Goal: Information Seeking & Learning: Learn about a topic

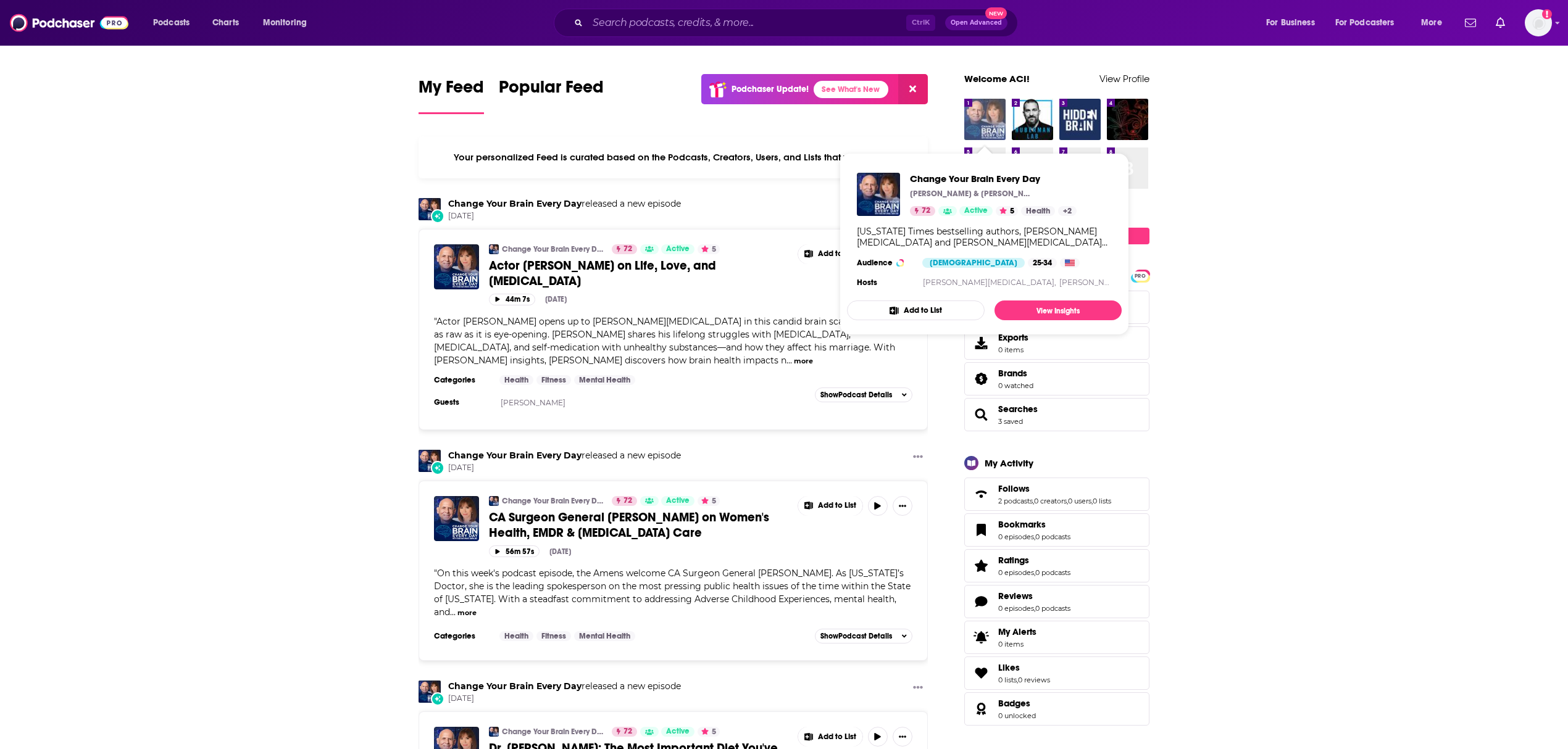
click at [979, 130] on img "Change Your Brain Every Day" at bounding box center [985, 119] width 42 height 42
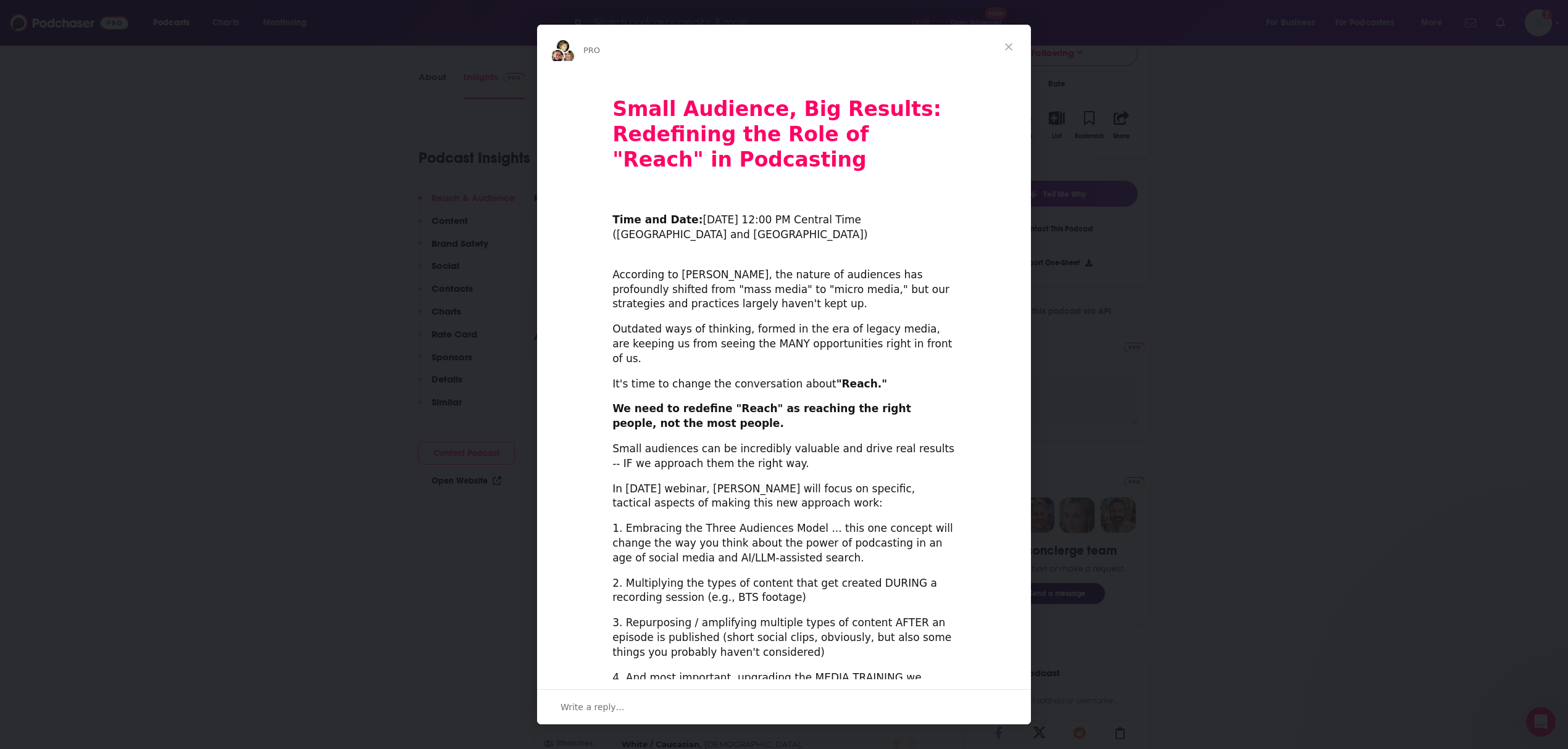
click at [1011, 50] on span "Close" at bounding box center [1008, 47] width 45 height 45
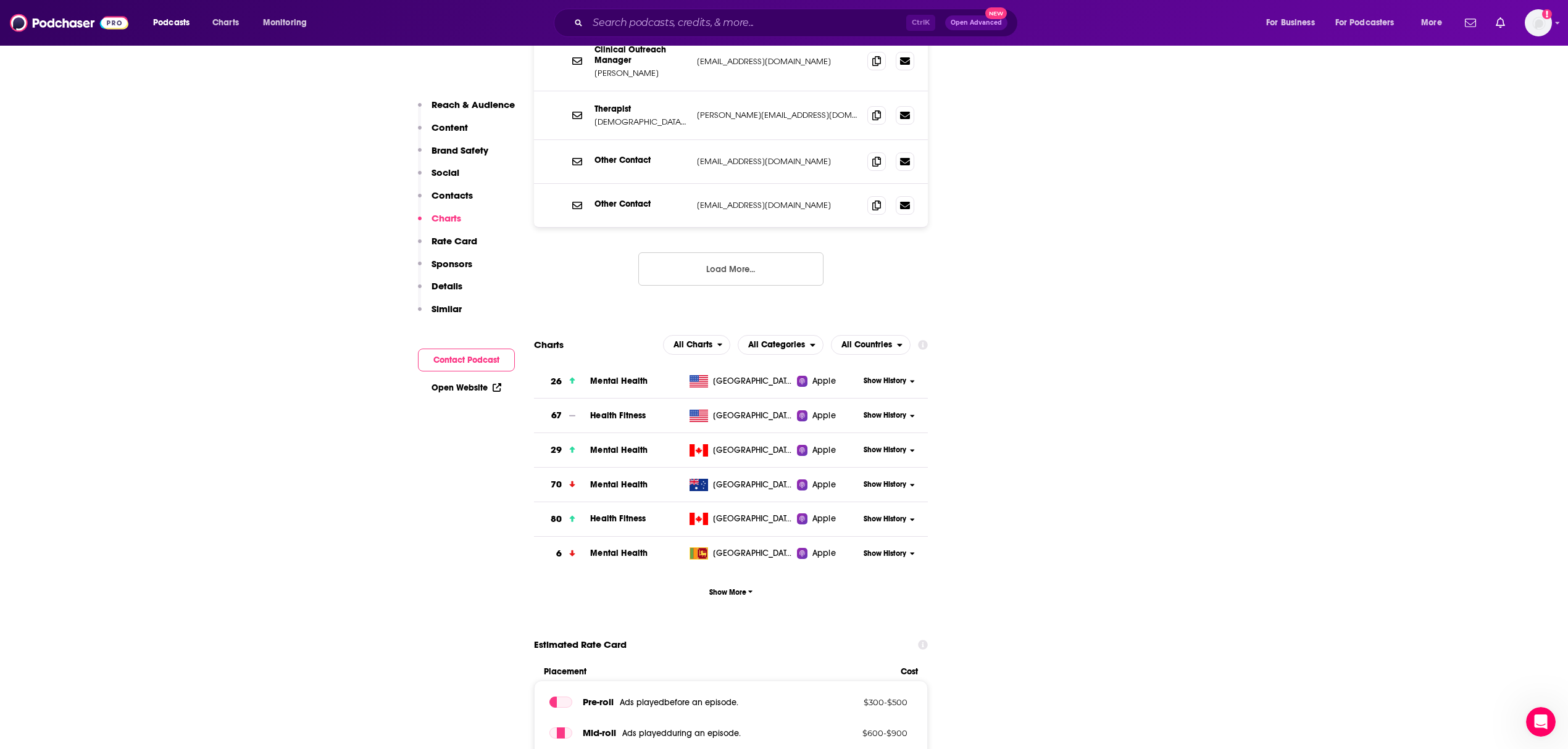
scroll to position [1644, 0]
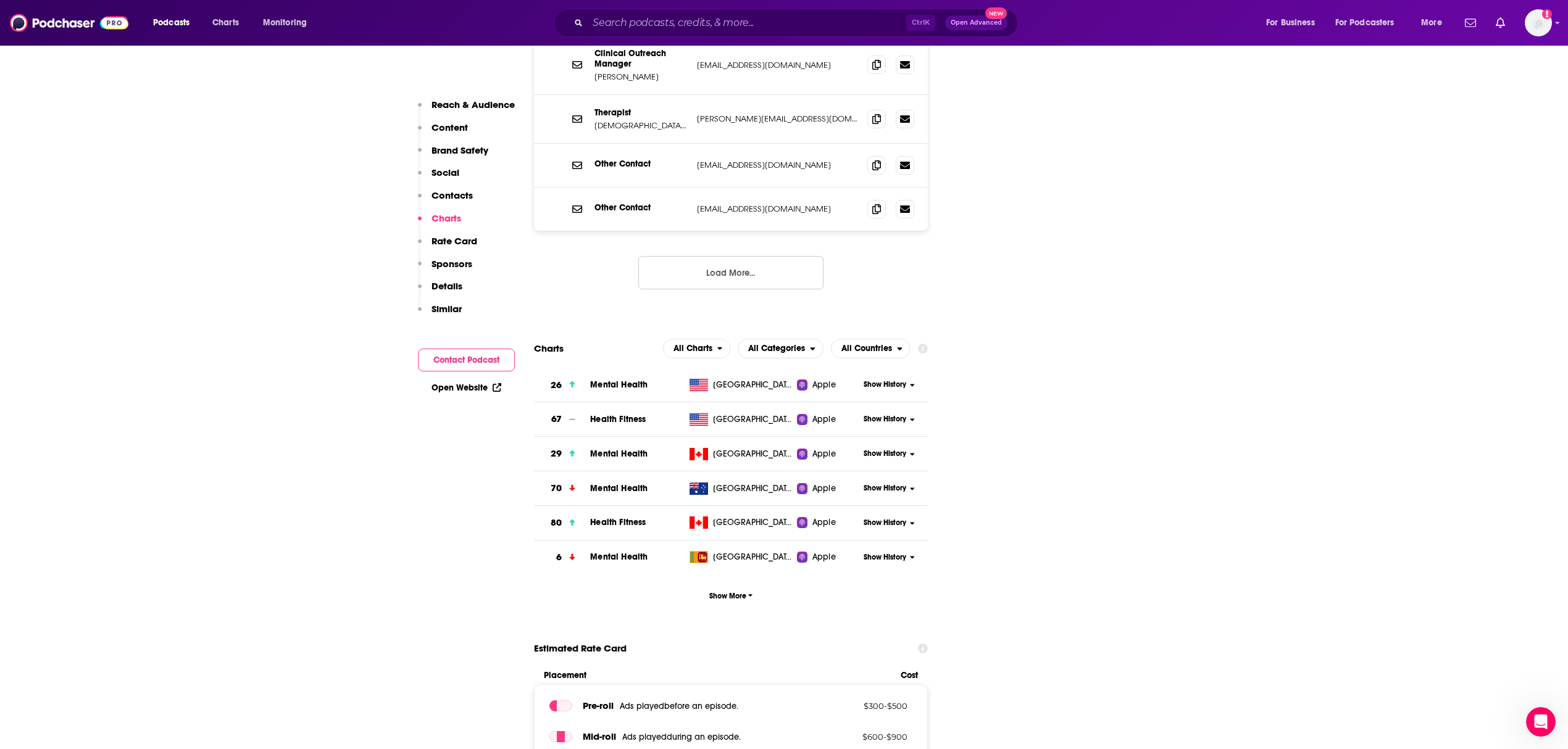
click at [907, 379] on button "Show History" at bounding box center [889, 384] width 59 height 11
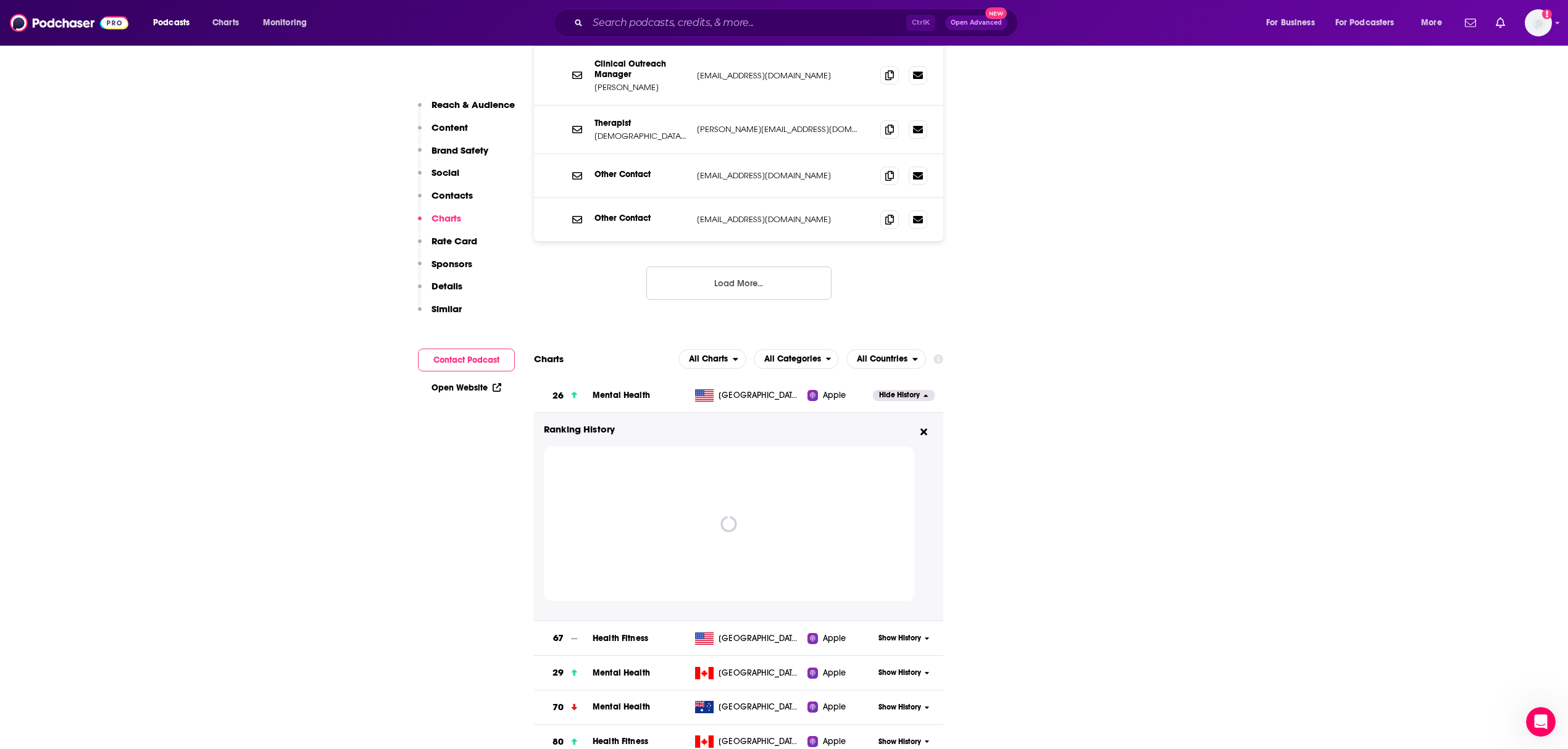
click at [913, 633] on span "Show History" at bounding box center [900, 638] width 42 height 11
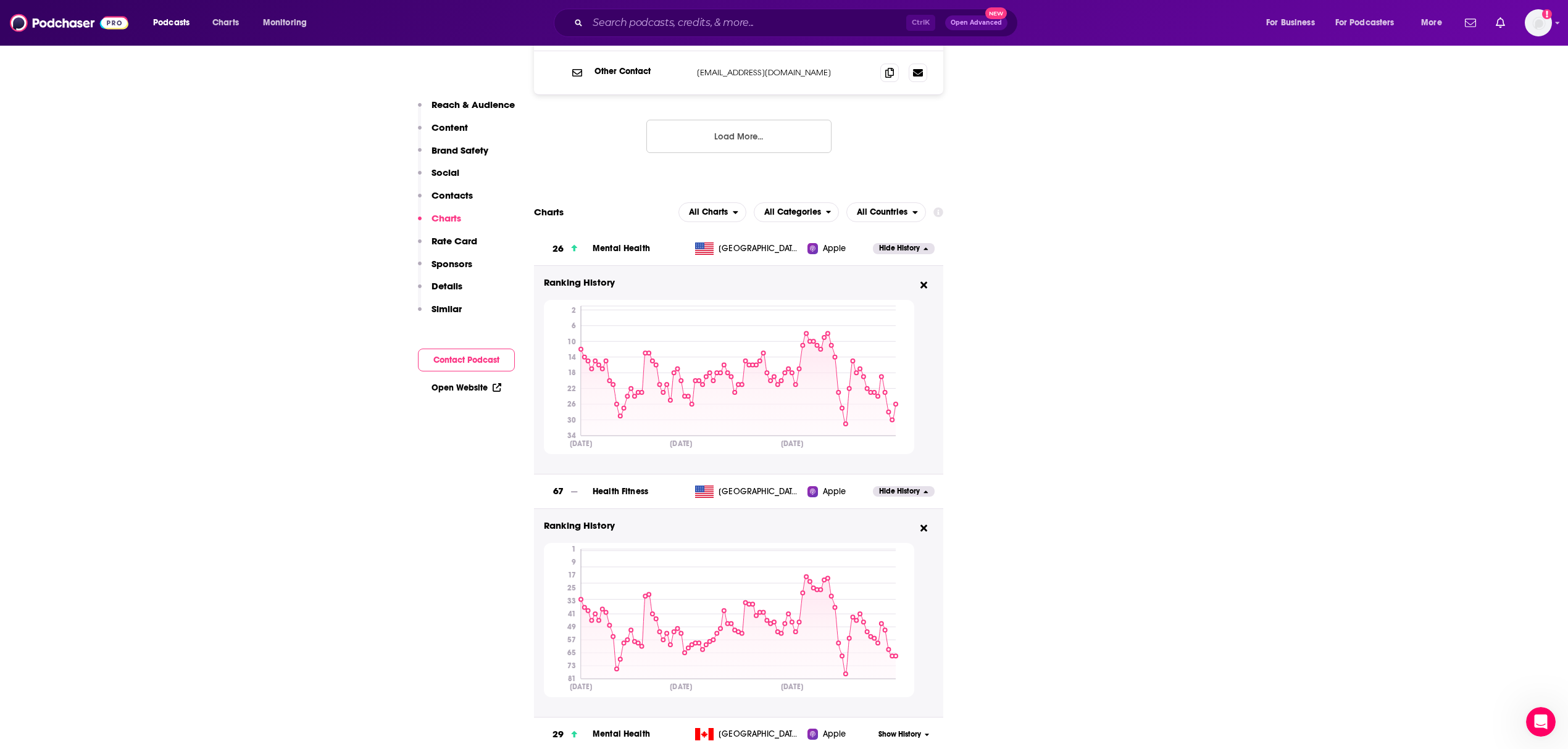
scroll to position [1809, 0]
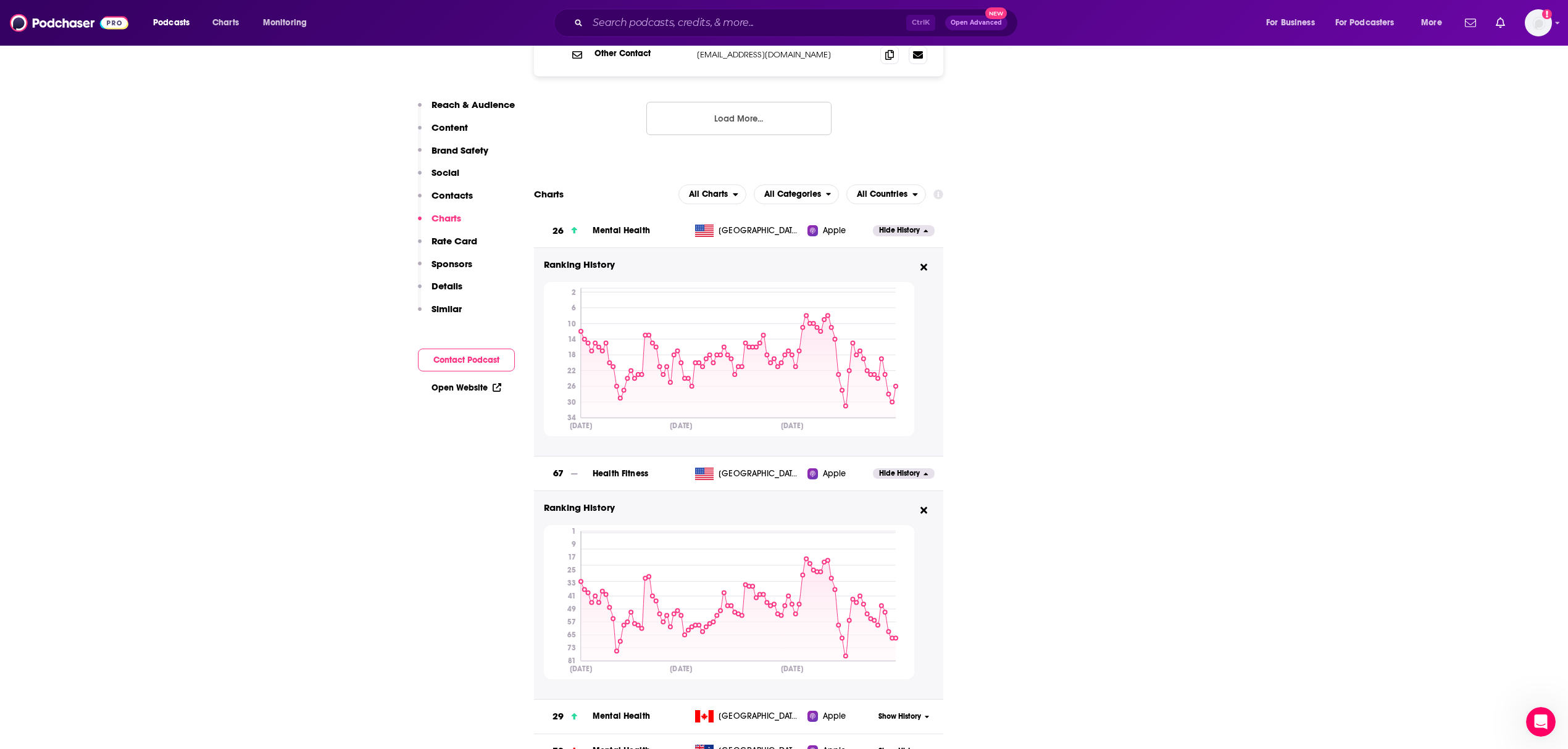
click at [856, 224] on div "Apple" at bounding box center [839, 230] width 64 height 12
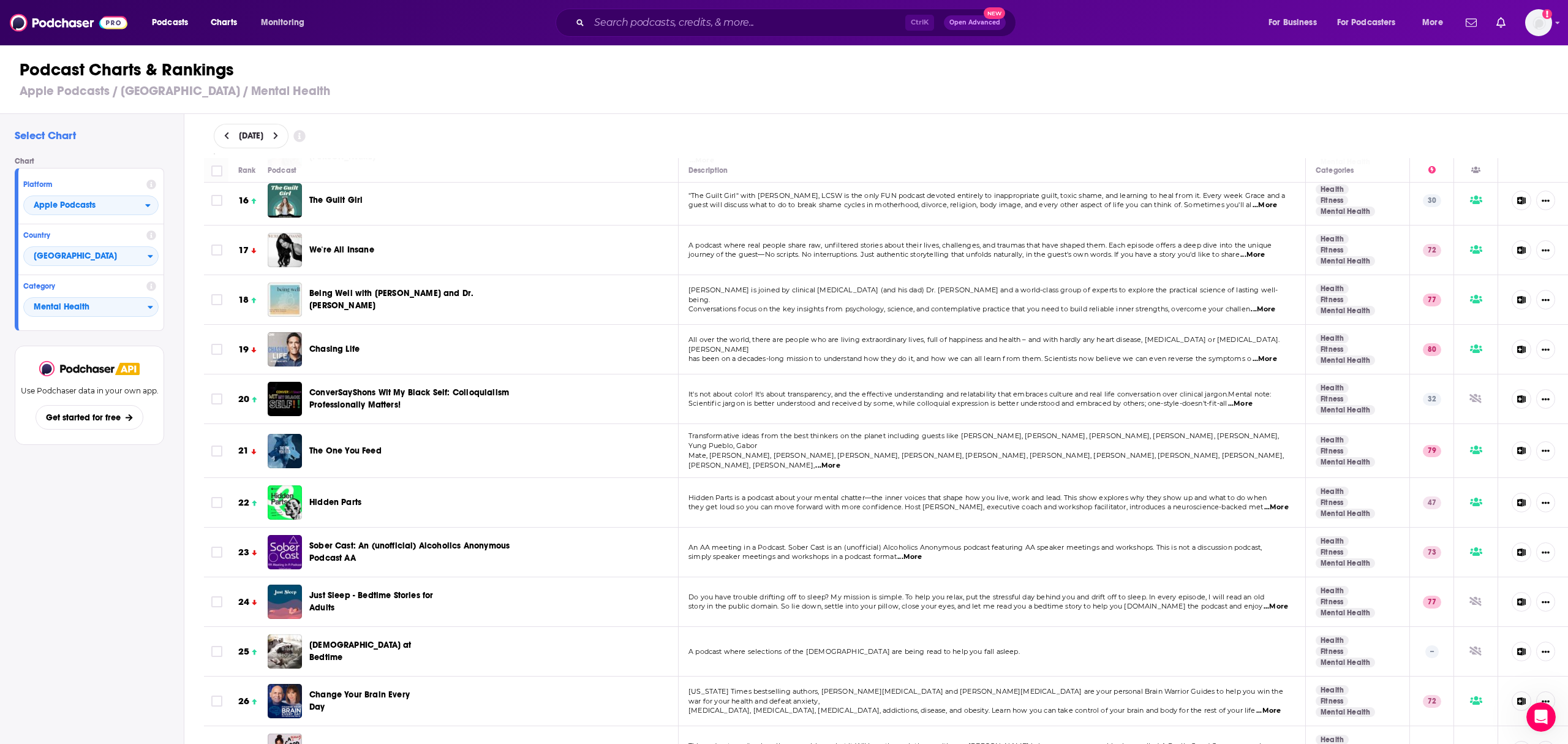
scroll to position [735, 0]
